Goal: Transaction & Acquisition: Purchase product/service

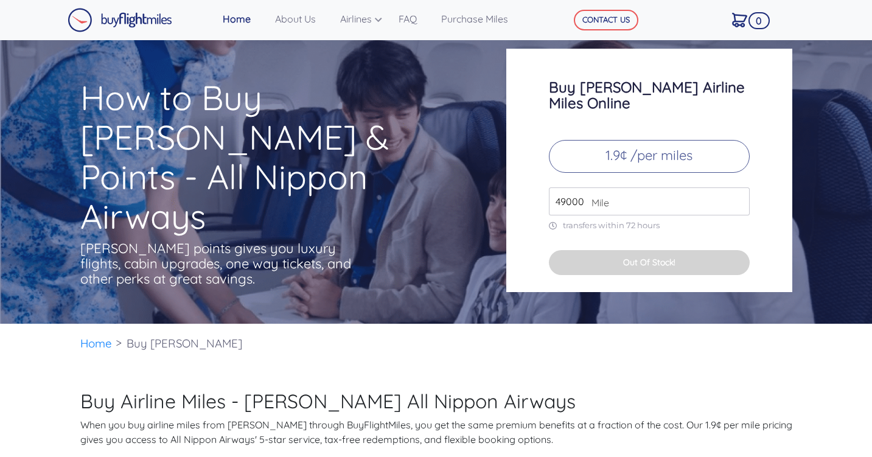
click at [628, 253] on button "Out Of Stock!" at bounding box center [649, 262] width 201 height 25
click at [608, 204] on div "Buy [PERSON_NAME] Airline Miles Online 1.9¢ /per miles 49000 Mile transfers wit…" at bounding box center [649, 170] width 286 height 243
click at [610, 197] on input "49000" at bounding box center [649, 201] width 201 height 28
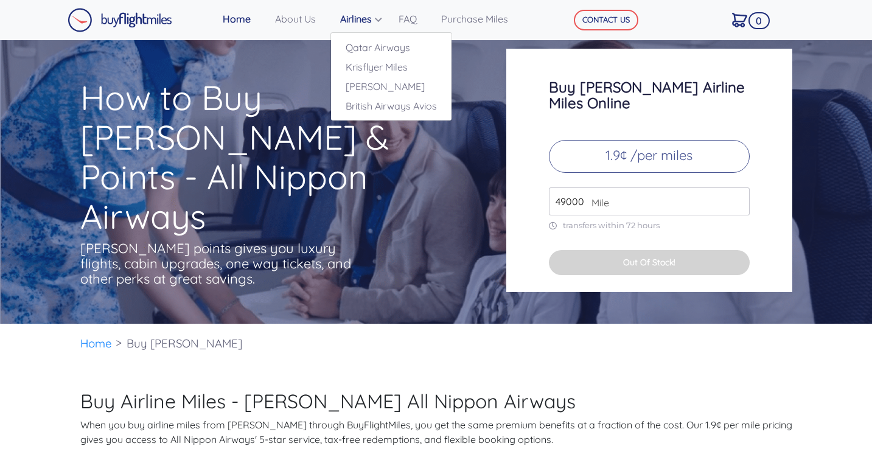
scroll to position [38, 0]
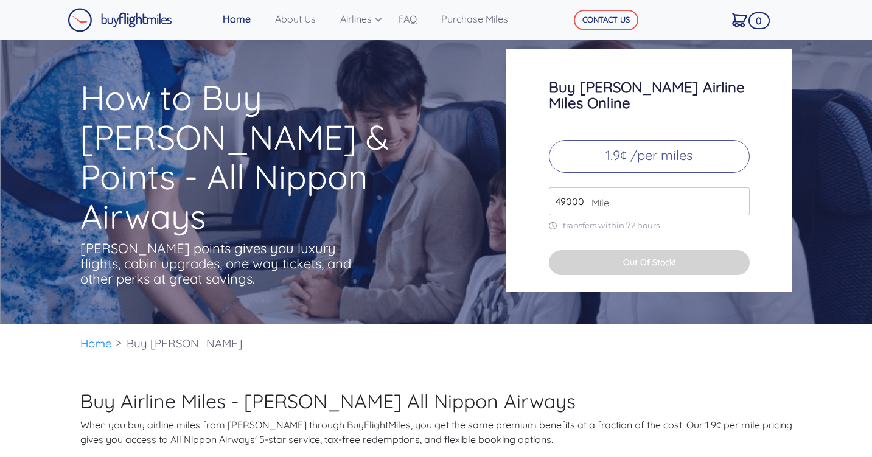
click at [649, 152] on p "1.9¢ /per miles" at bounding box center [649, 156] width 201 height 33
click at [639, 220] on p "transfers within 72 hours" at bounding box center [649, 225] width 201 height 10
click at [611, 189] on input "49000" at bounding box center [649, 201] width 201 height 28
click at [599, 19] on button "CONTACT US" at bounding box center [606, 20] width 64 height 21
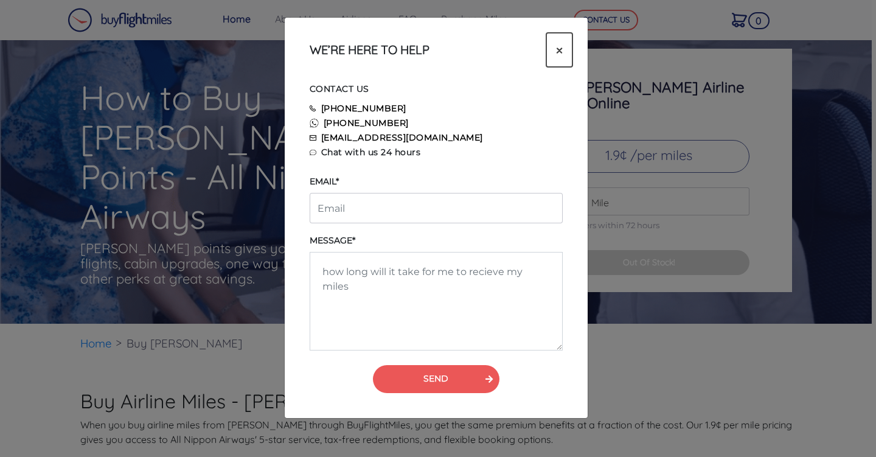
click at [552, 54] on button "×" at bounding box center [559, 50] width 26 height 34
